Goal: Find specific page/section: Find specific page/section

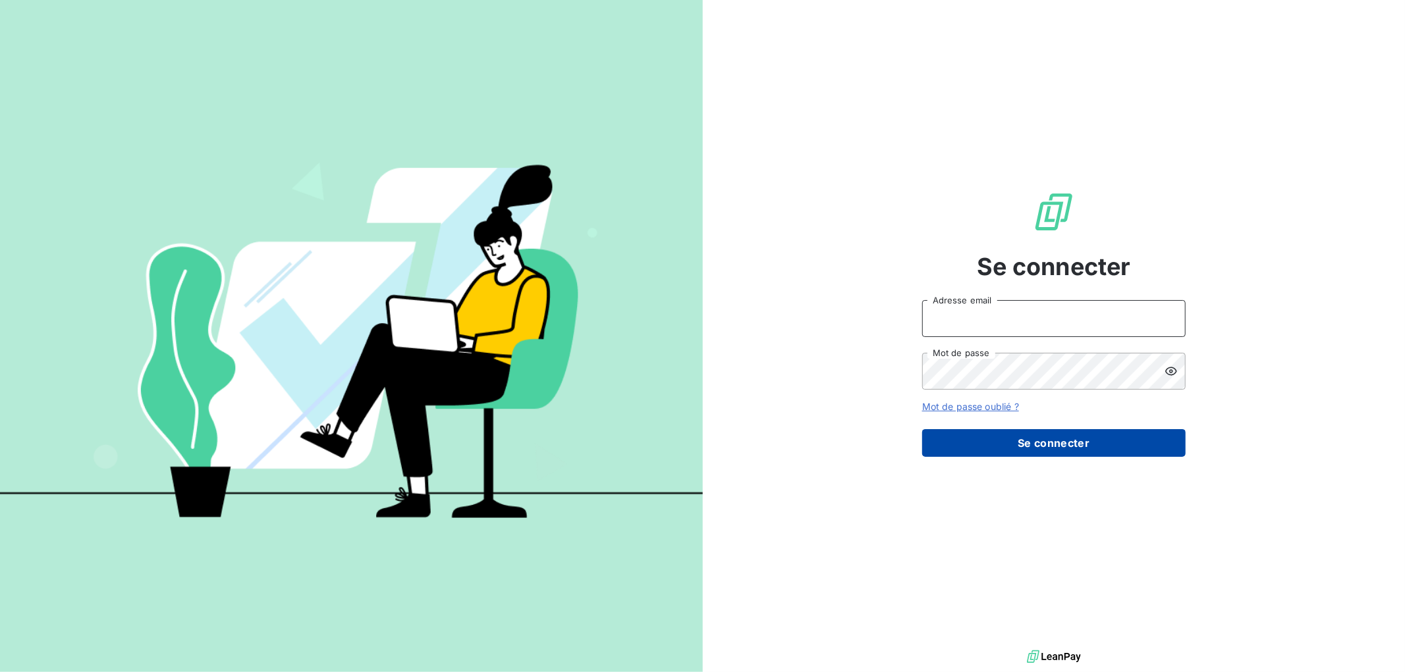
type input "raynauda@arceurope.fr"
click at [1125, 448] on button "Se connecter" at bounding box center [1053, 443] width 263 height 28
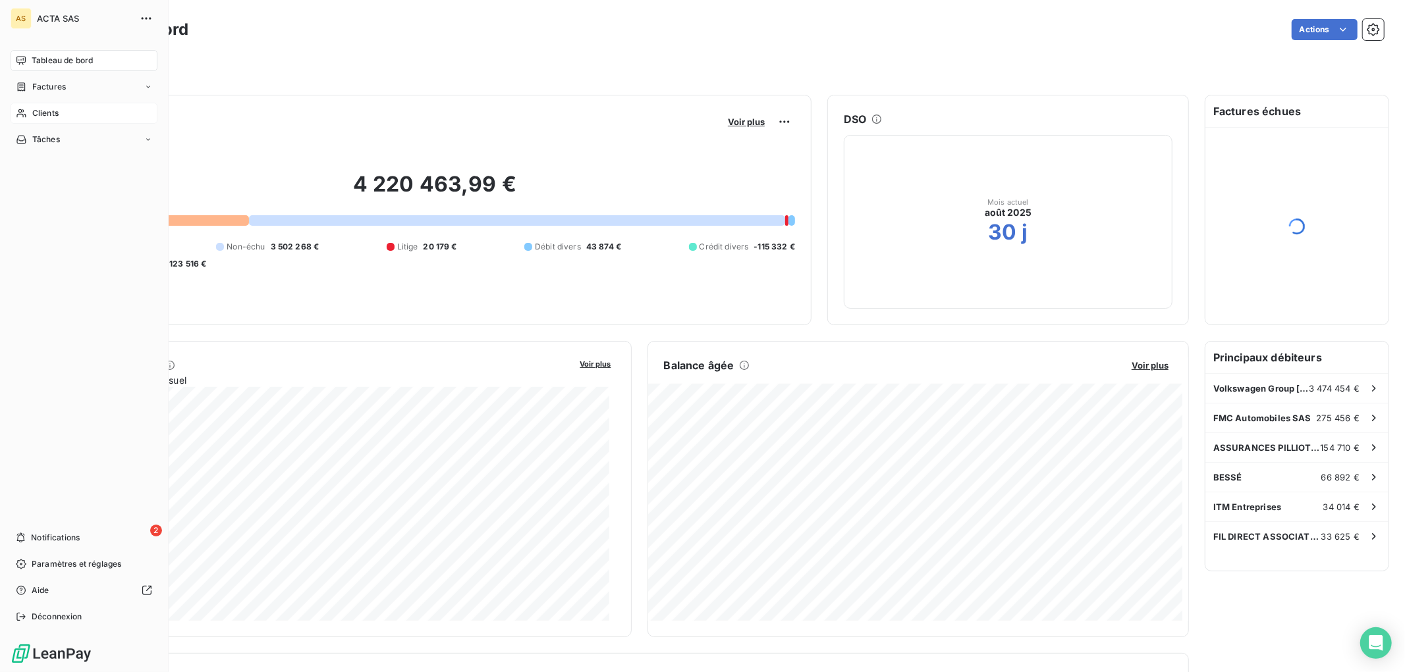
click at [40, 112] on span "Clients" at bounding box center [45, 113] width 26 height 12
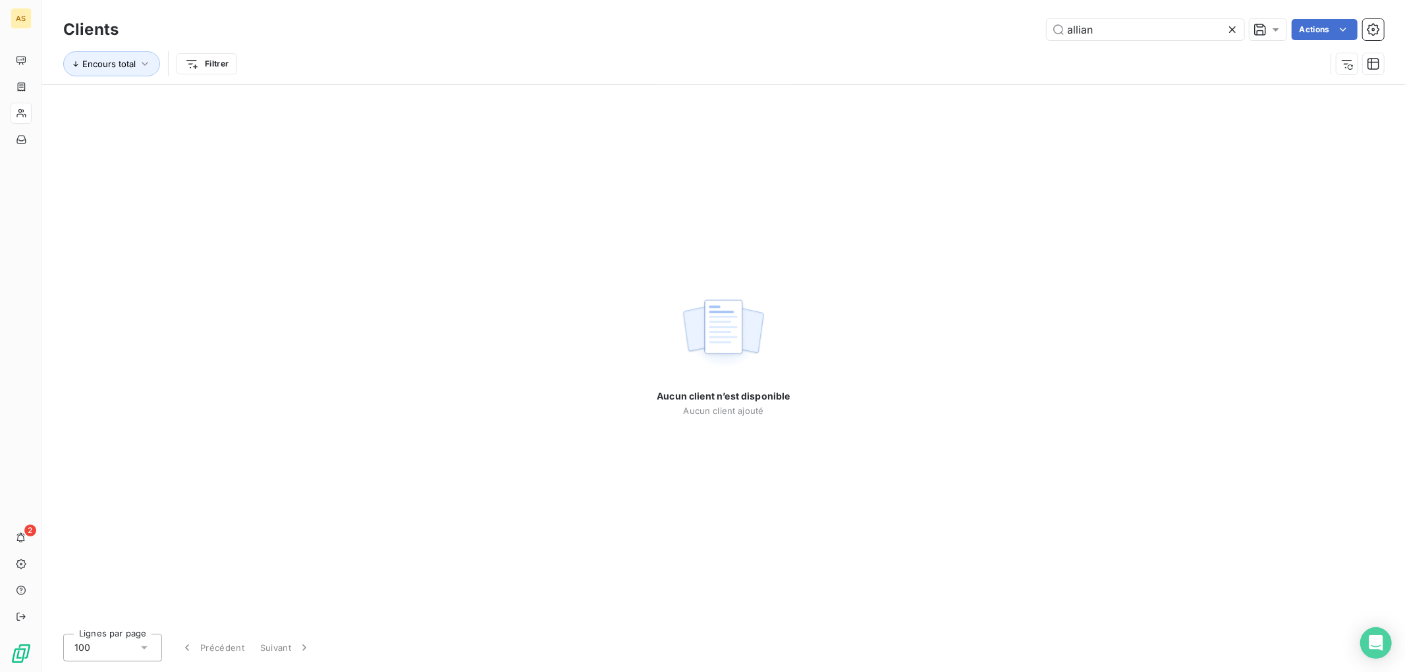
type input "allian"
click at [1234, 25] on icon at bounding box center [1231, 29] width 13 height 13
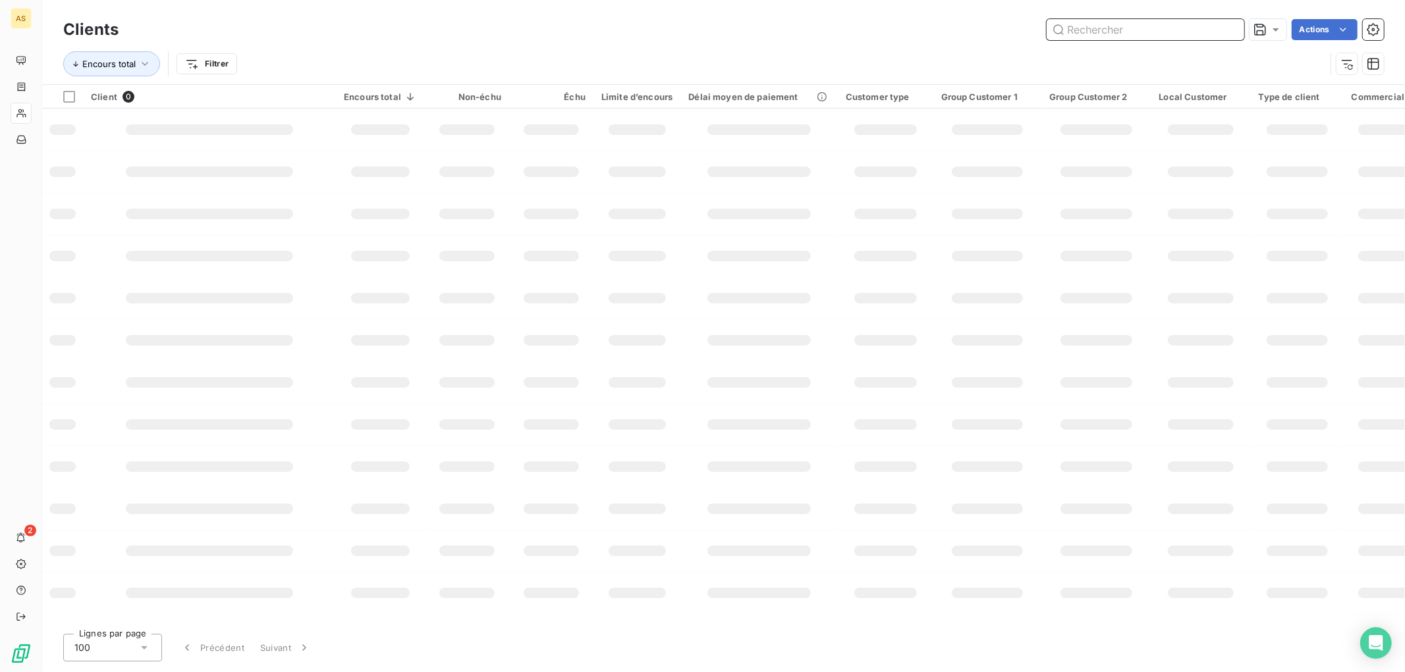
click at [1191, 24] on input "text" at bounding box center [1145, 29] width 198 height 21
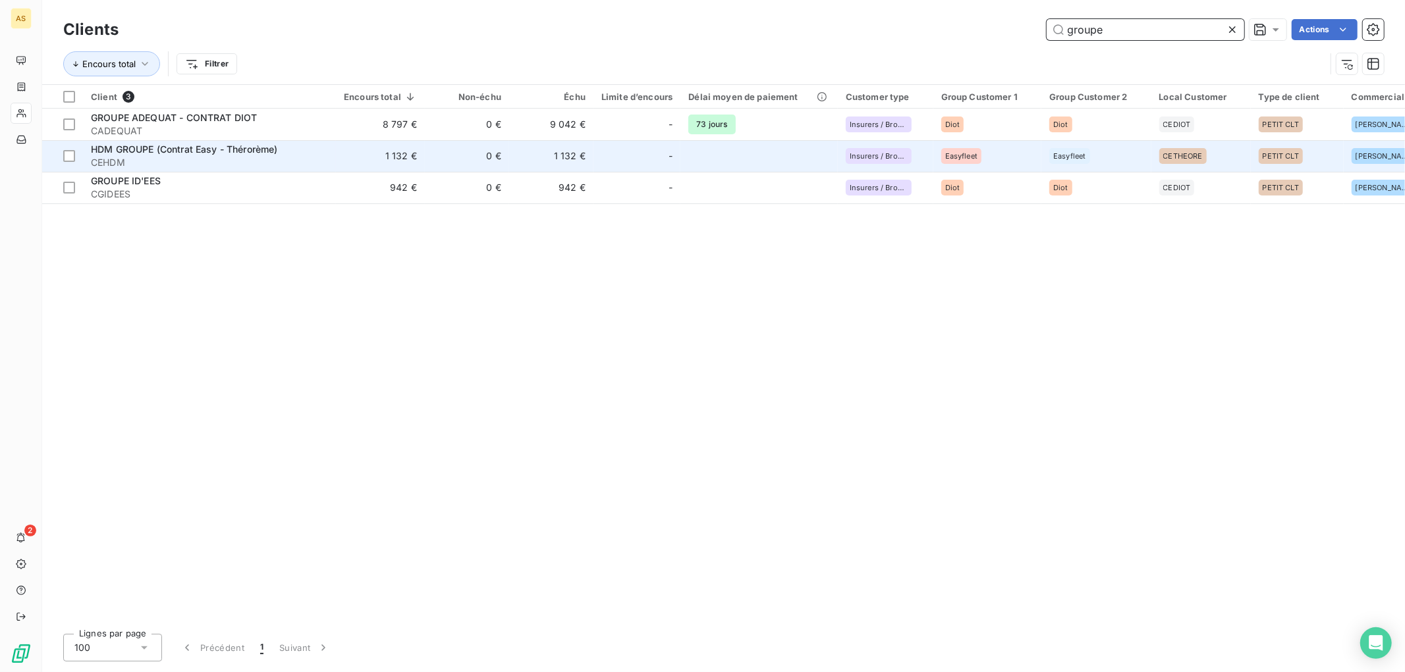
type input "groupe"
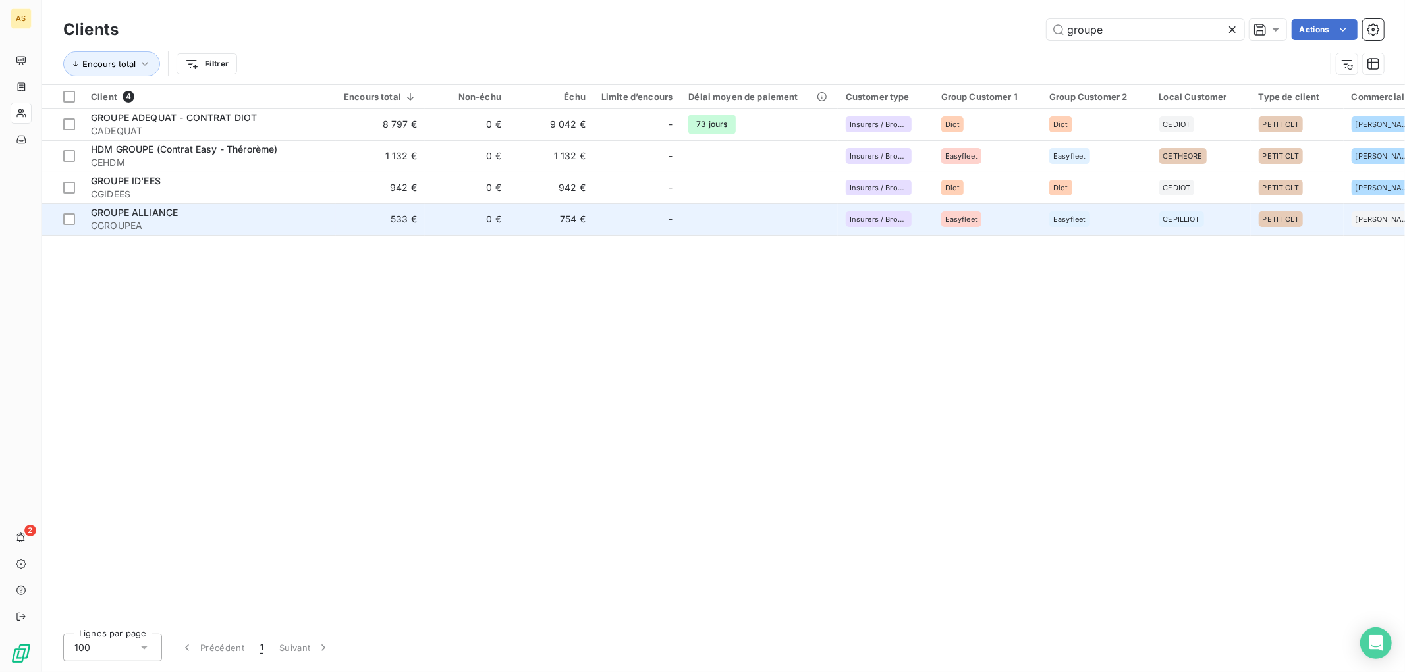
click at [182, 215] on div "GROUPE ALLIANCE" at bounding box center [209, 212] width 237 height 13
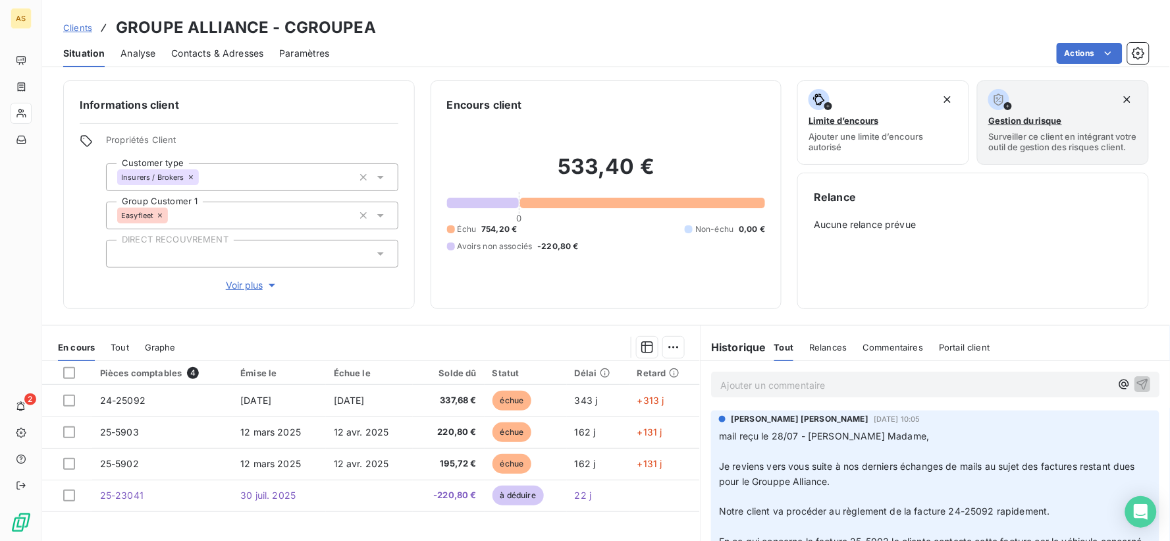
scroll to position [18, 0]
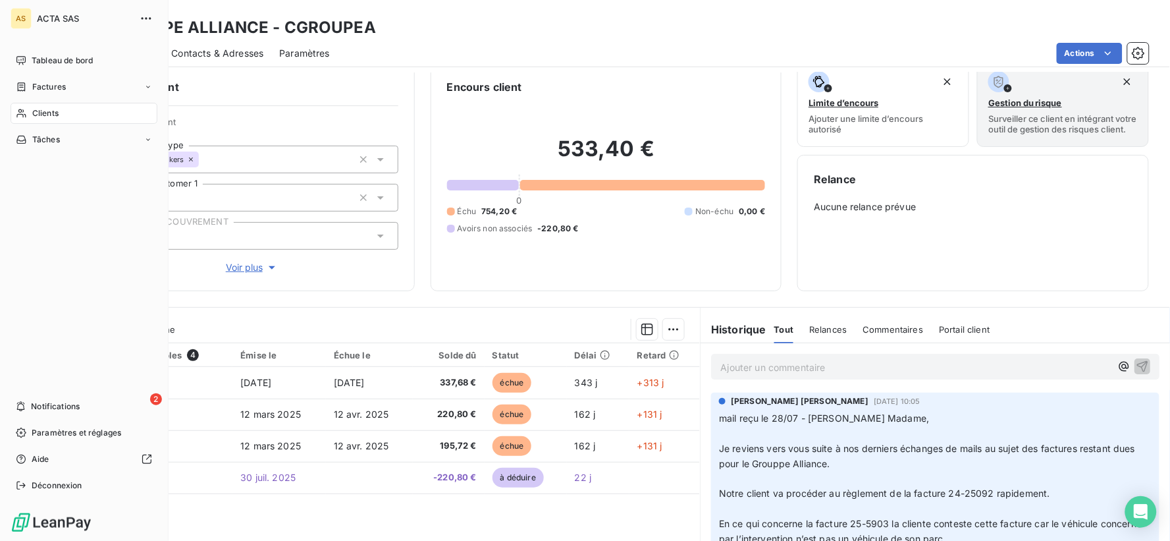
click at [29, 109] on div "Clients" at bounding box center [84, 113] width 147 height 21
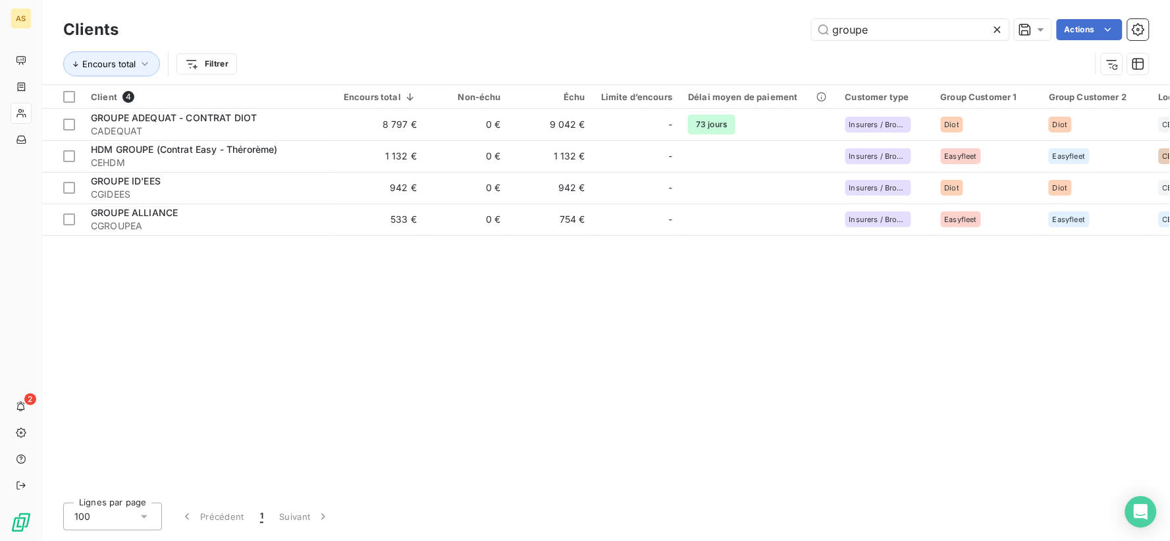
drag, startPoint x: 910, startPoint y: 30, endPoint x: 771, endPoint y: 30, distance: 138.9
click at [771, 30] on div "groupe Actions" at bounding box center [641, 29] width 1015 height 21
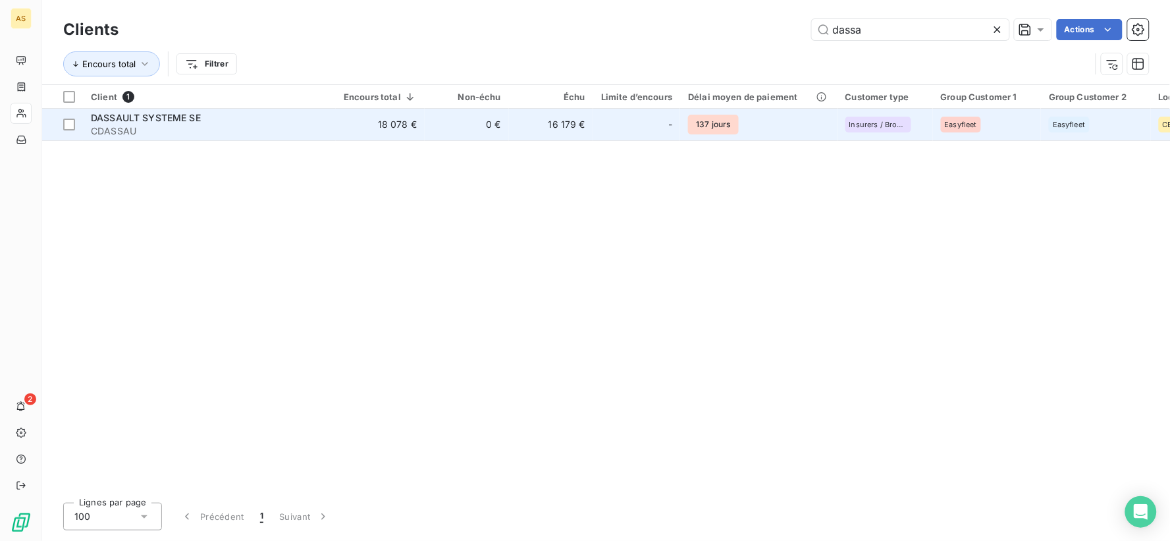
type input "dassa"
click at [110, 113] on span "DASSAULT SYSTEME SE" at bounding box center [146, 117] width 110 height 11
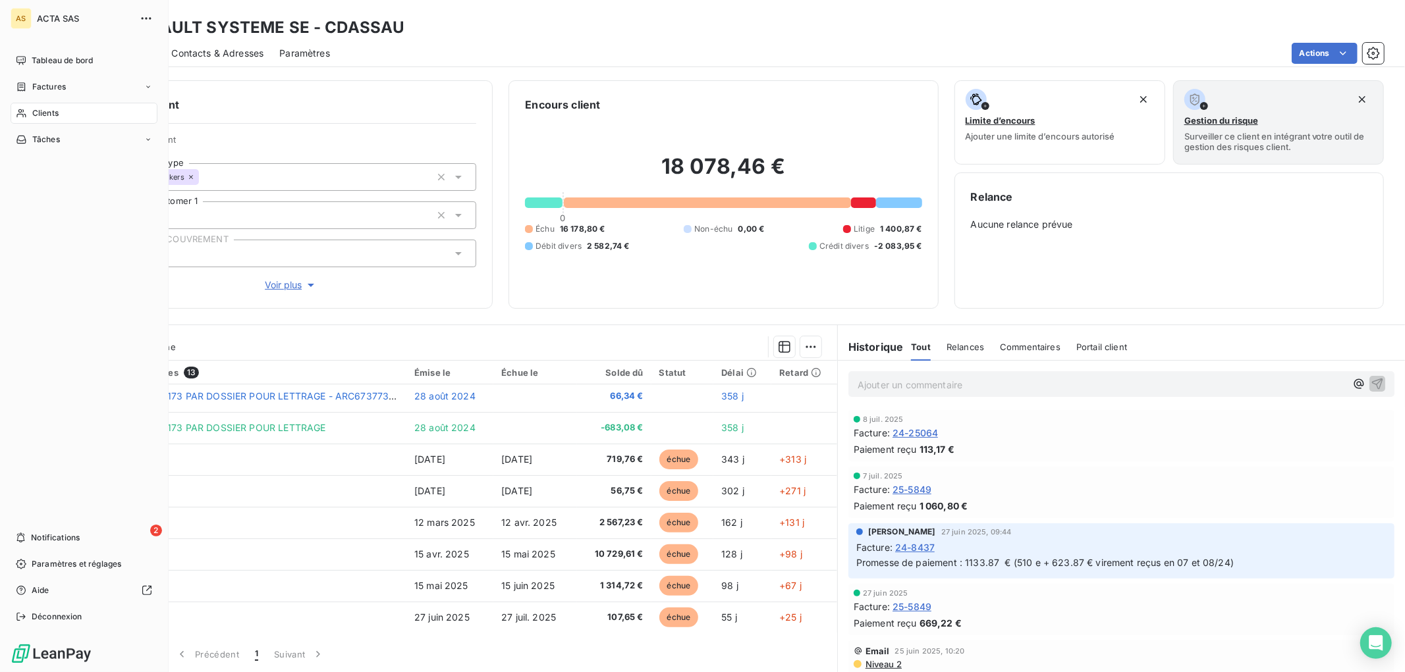
click at [27, 110] on div "Clients" at bounding box center [84, 113] width 147 height 21
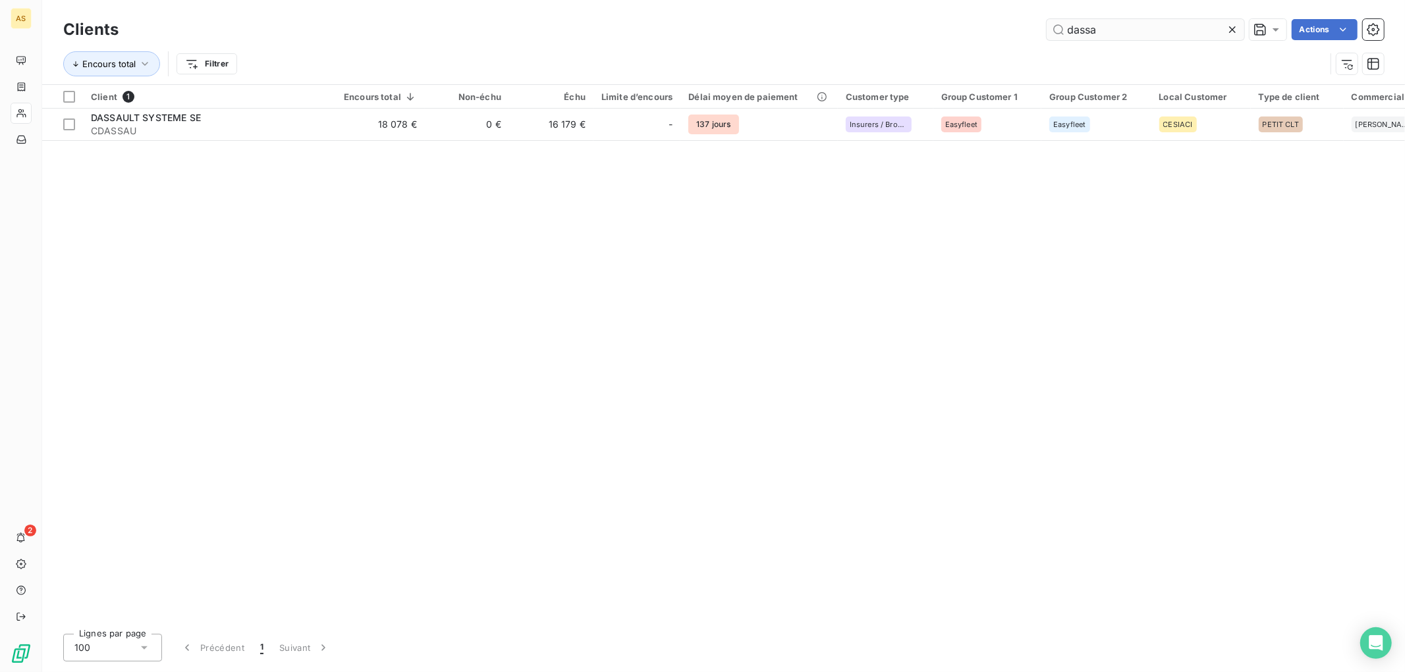
click at [1127, 20] on input "dassa" at bounding box center [1145, 29] width 198 height 21
drag, startPoint x: 1127, startPoint y: 36, endPoint x: 1033, endPoint y: 37, distance: 94.8
click at [1033, 37] on div "dassa Actions" at bounding box center [758, 29] width 1249 height 21
drag, startPoint x: 1175, startPoint y: 29, endPoint x: 986, endPoint y: 34, distance: 189.0
click at [986, 34] on div "TRANS-MISSIONS Actions" at bounding box center [758, 29] width 1249 height 21
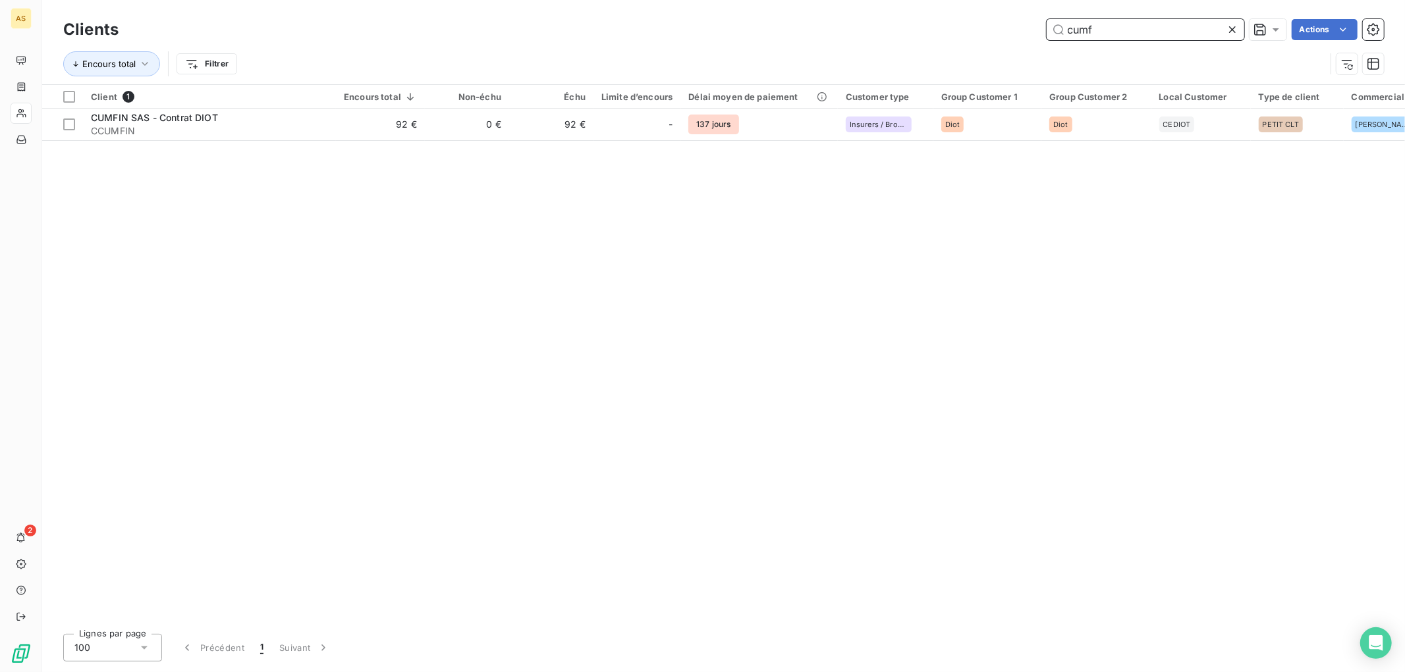
drag, startPoint x: 1129, startPoint y: 33, endPoint x: 1037, endPoint y: 30, distance: 91.6
click at [1037, 30] on div "cumf Actions" at bounding box center [758, 29] width 1249 height 21
drag, startPoint x: 1094, startPoint y: 28, endPoint x: 1064, endPoint y: 28, distance: 30.3
click at [1064, 28] on input "fil" at bounding box center [1145, 29] width 198 height 21
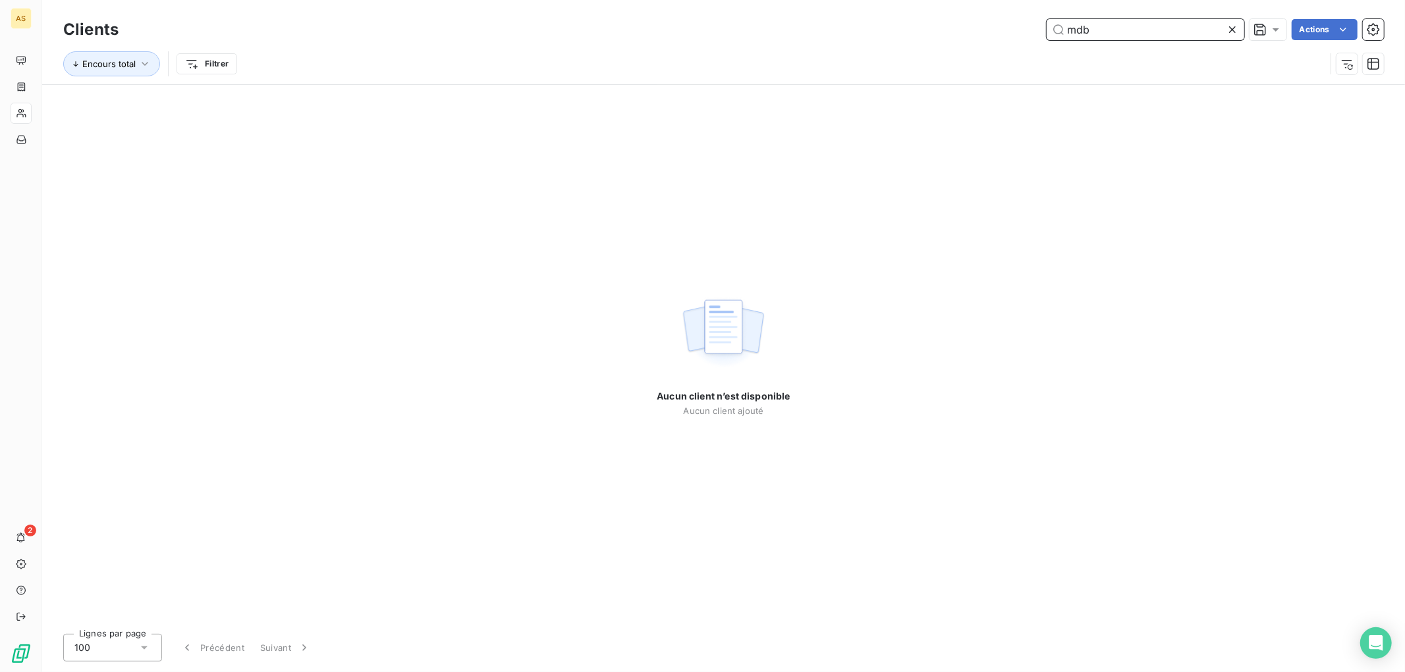
drag, startPoint x: 1104, startPoint y: 33, endPoint x: 1071, endPoint y: 29, distance: 32.5
click at [1071, 29] on input "mdb" at bounding box center [1145, 29] width 198 height 21
drag, startPoint x: 1069, startPoint y: 26, endPoint x: 1011, endPoint y: 26, distance: 57.3
click at [1011, 26] on div "mbd Actions" at bounding box center [758, 29] width 1249 height 21
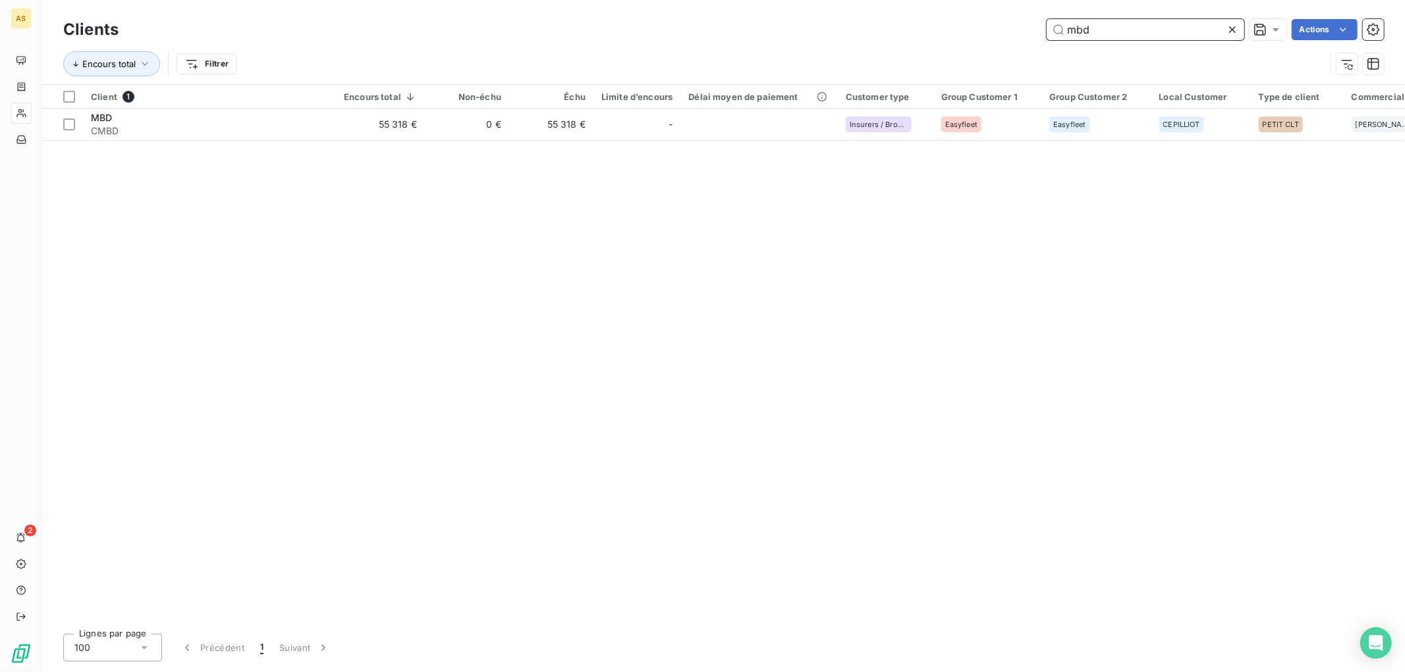
drag, startPoint x: 1100, startPoint y: 24, endPoint x: 1039, endPoint y: 16, distance: 61.8
click at [1039, 16] on div "Clients mbd Actions" at bounding box center [723, 30] width 1320 height 28
paste input "OPAL FINANCES ET DEVELOPPEMENT"
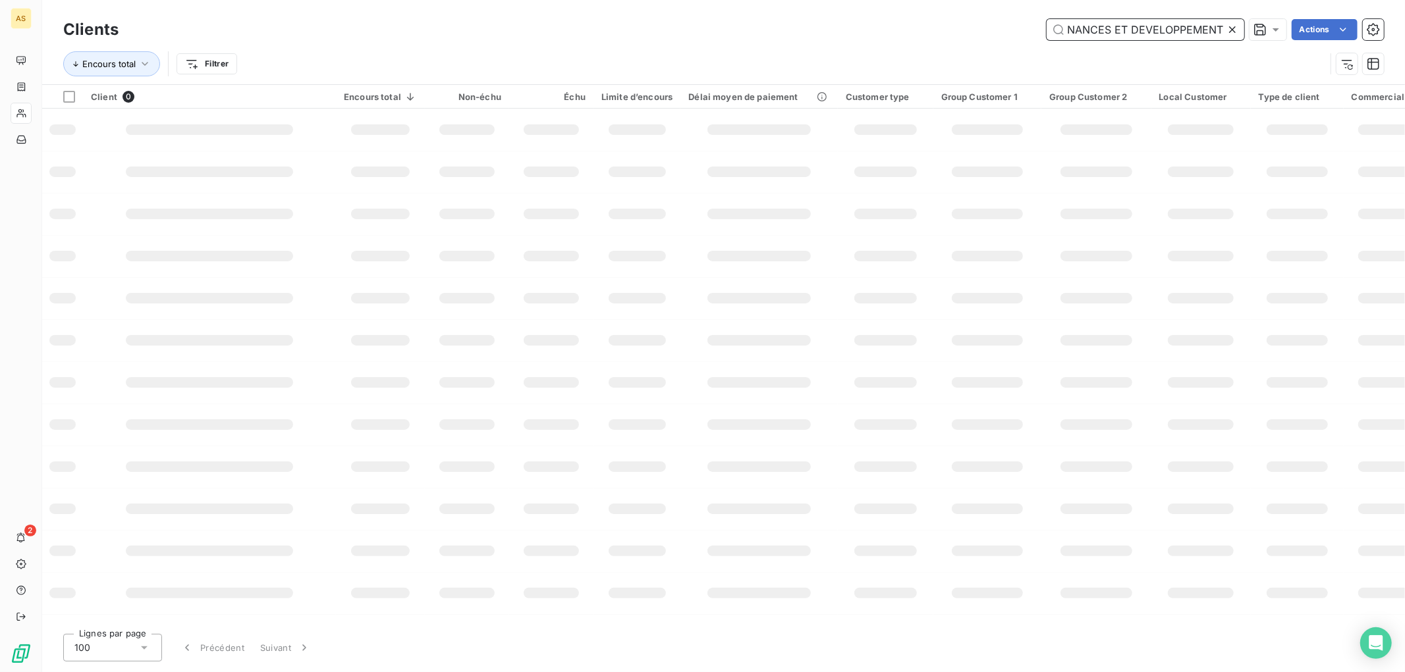
scroll to position [0, 38]
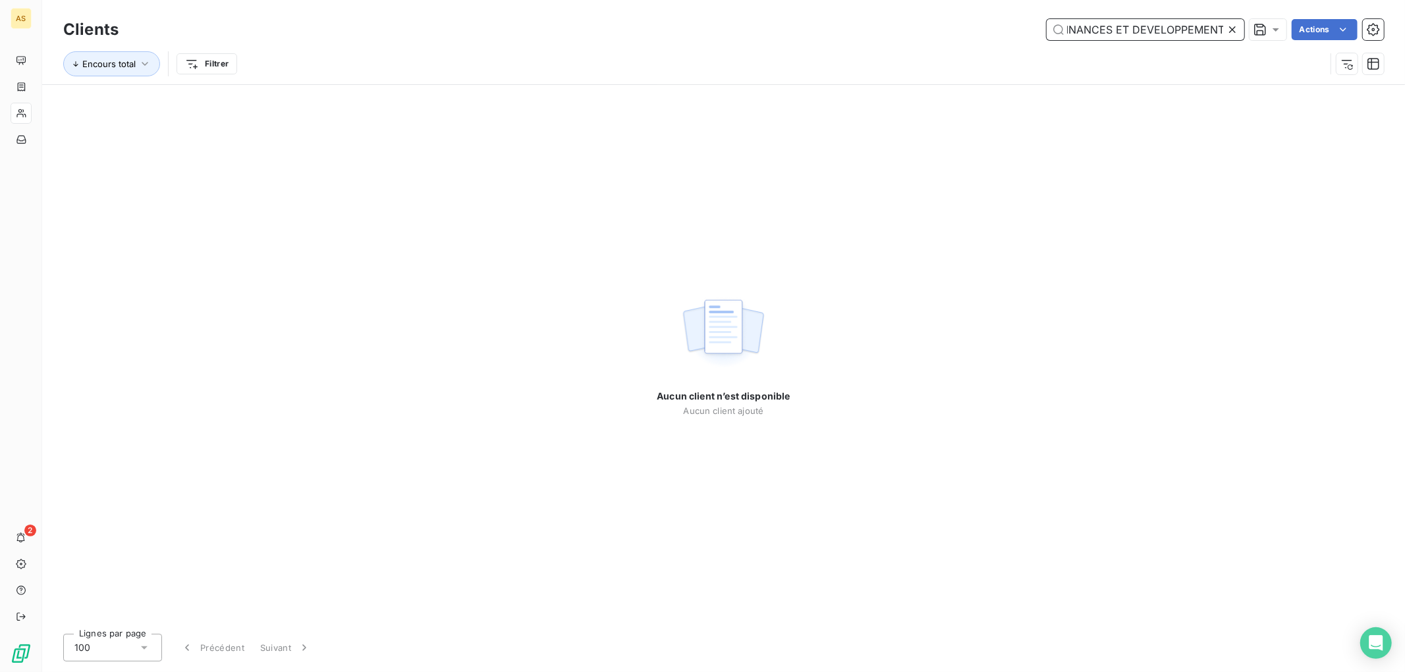
type input "OPAL FINANCES ET DEVELOPPEMENT"
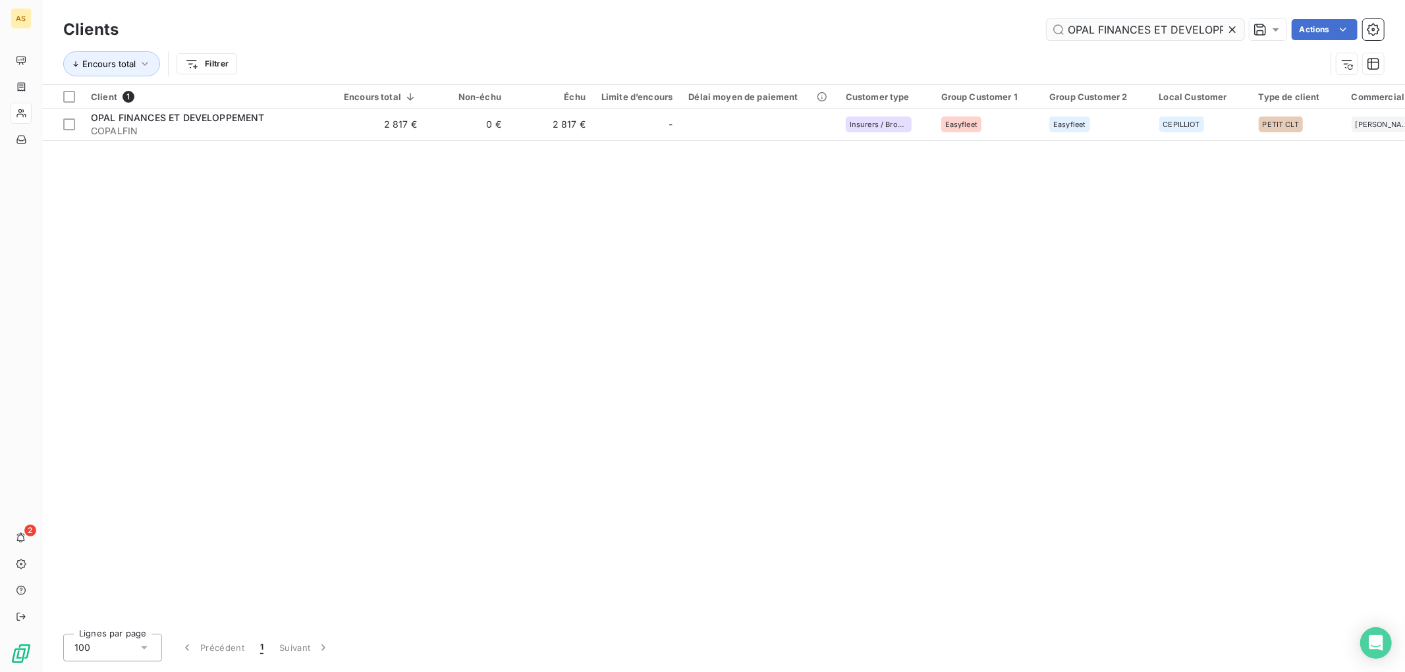
click at [1227, 35] on icon at bounding box center [1231, 29] width 13 height 13
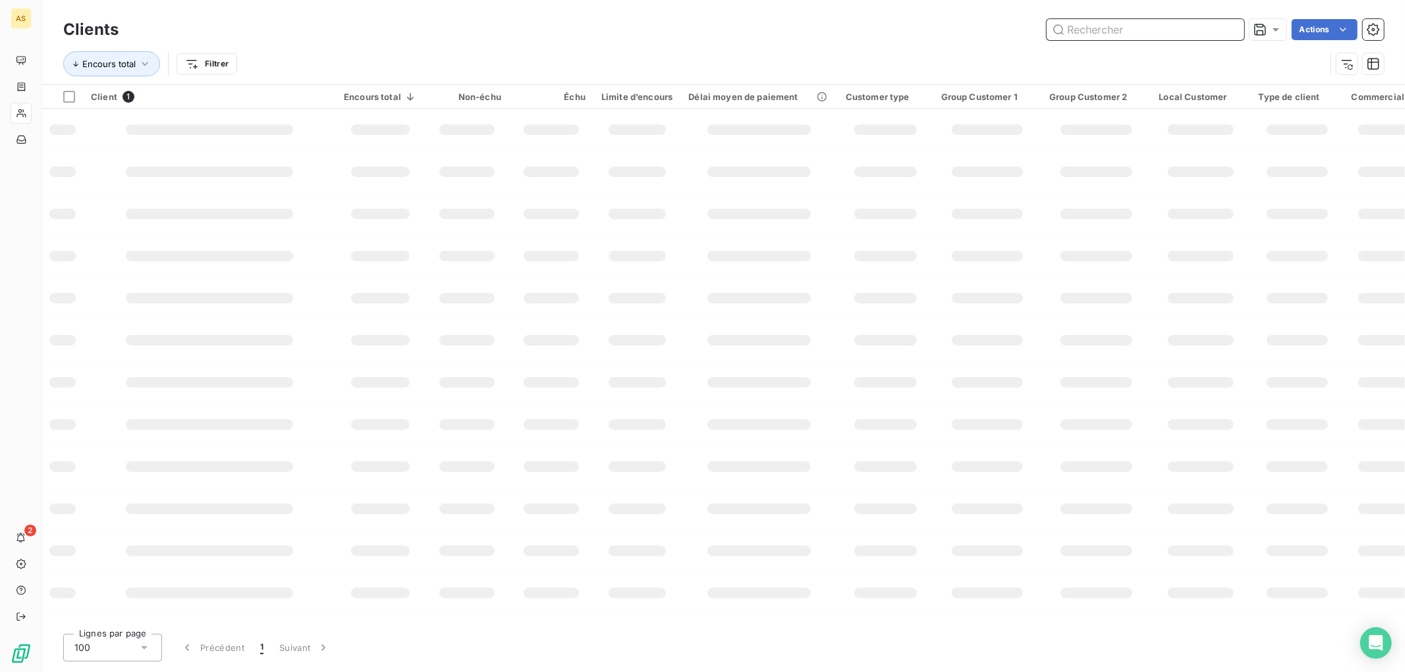
click at [1188, 31] on input "text" at bounding box center [1145, 29] width 198 height 21
type input "alliance"
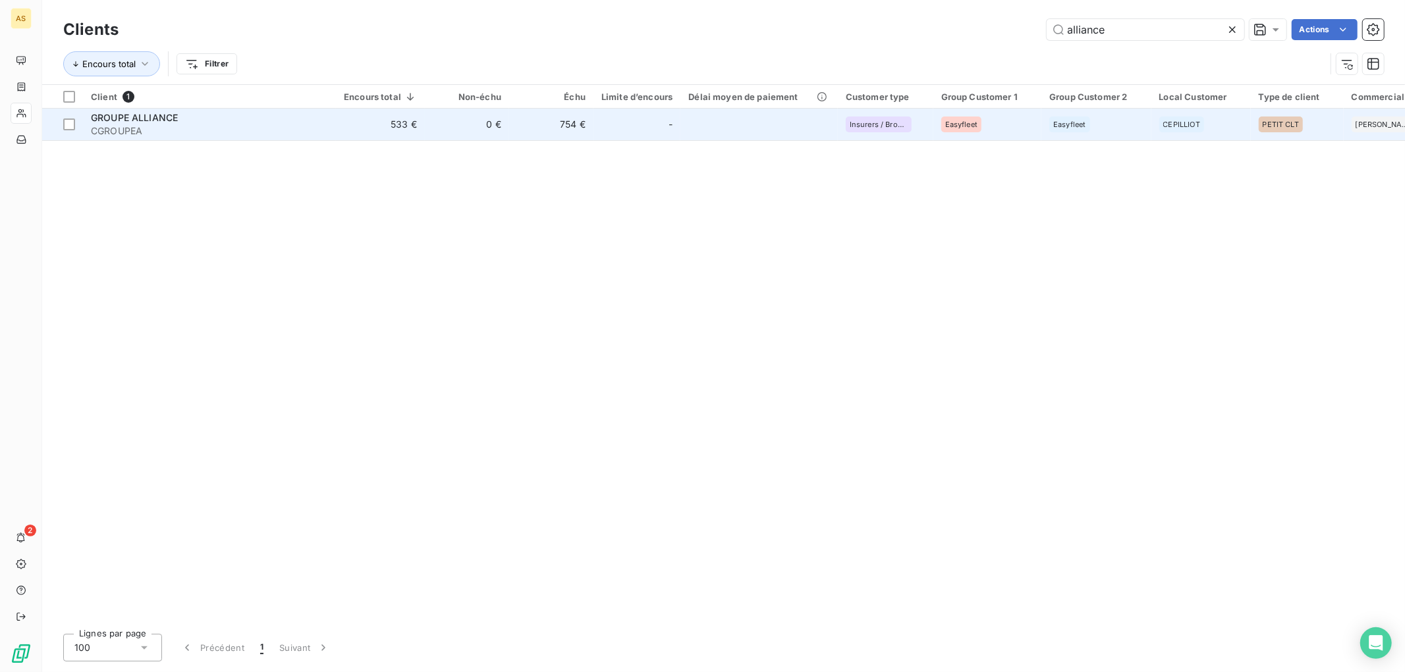
click at [160, 116] on span "GROUPE ALLIANCE" at bounding box center [134, 117] width 87 height 11
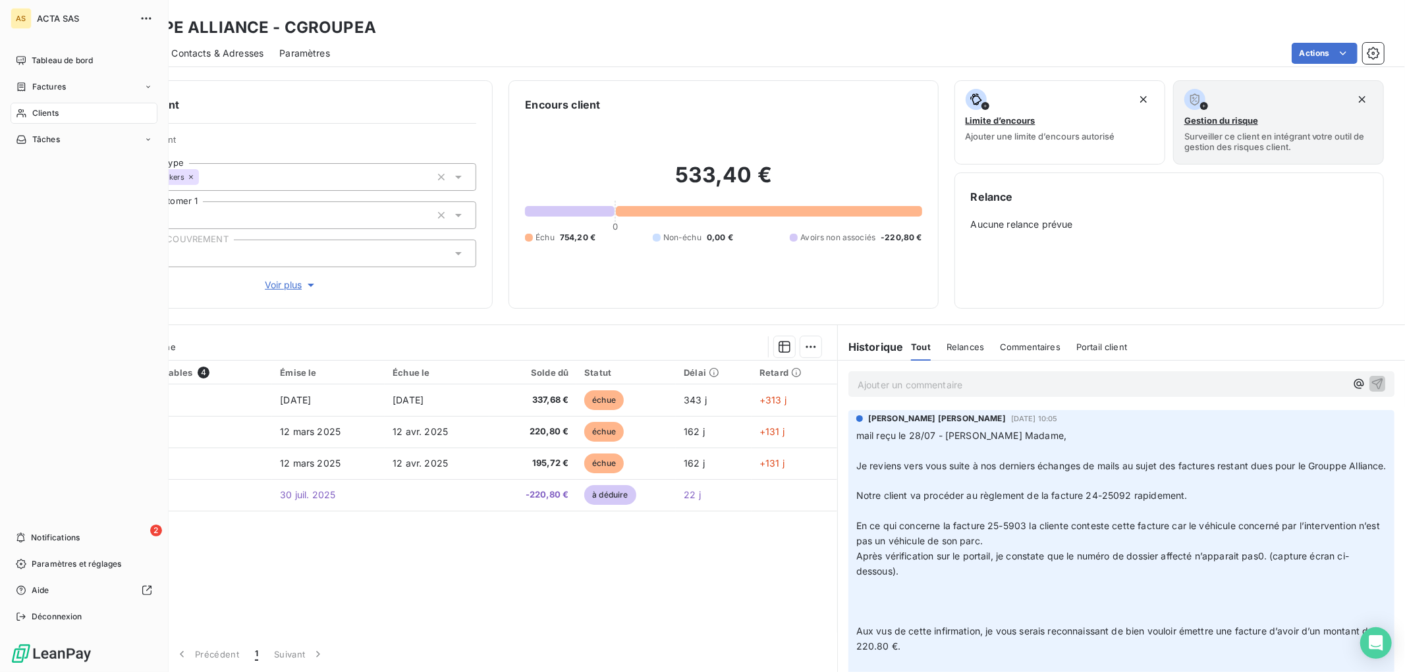
click at [109, 108] on div "Clients" at bounding box center [84, 113] width 147 height 21
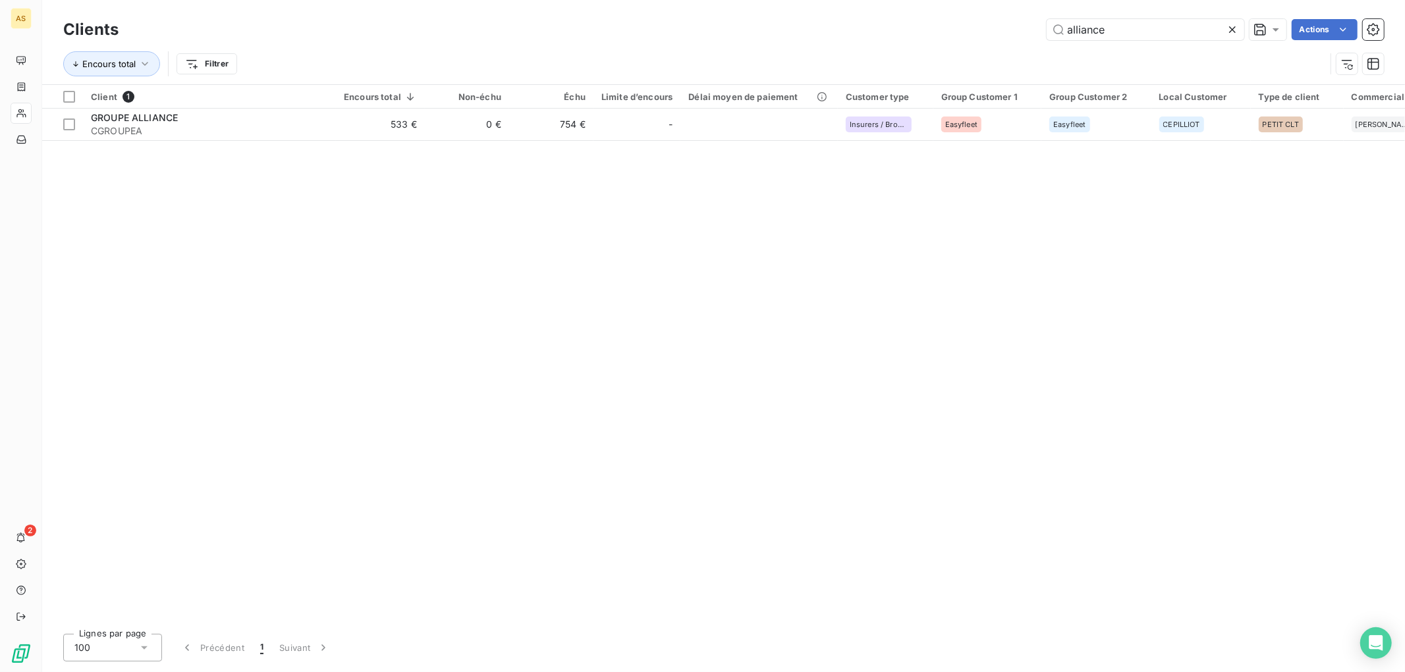
drag, startPoint x: 1129, startPoint y: 28, endPoint x: 996, endPoint y: 25, distance: 133.7
click at [996, 25] on div "alliance Actions" at bounding box center [758, 29] width 1249 height 21
type input "trans"
